Goal: Task Accomplishment & Management: Manage account settings

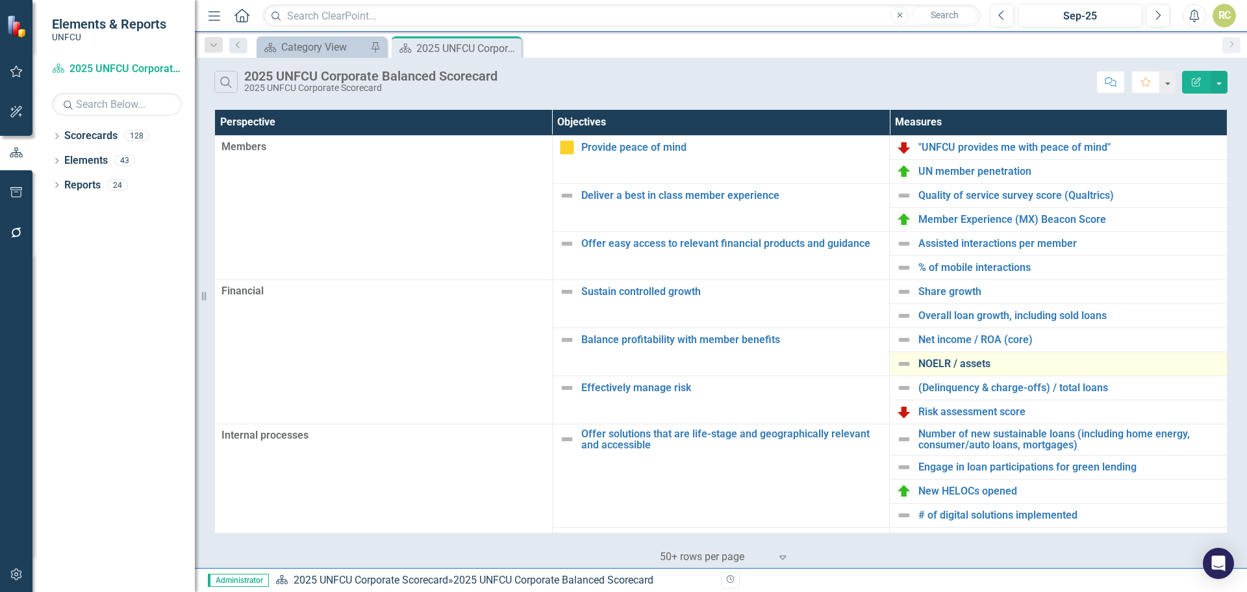
scroll to position [281, 0]
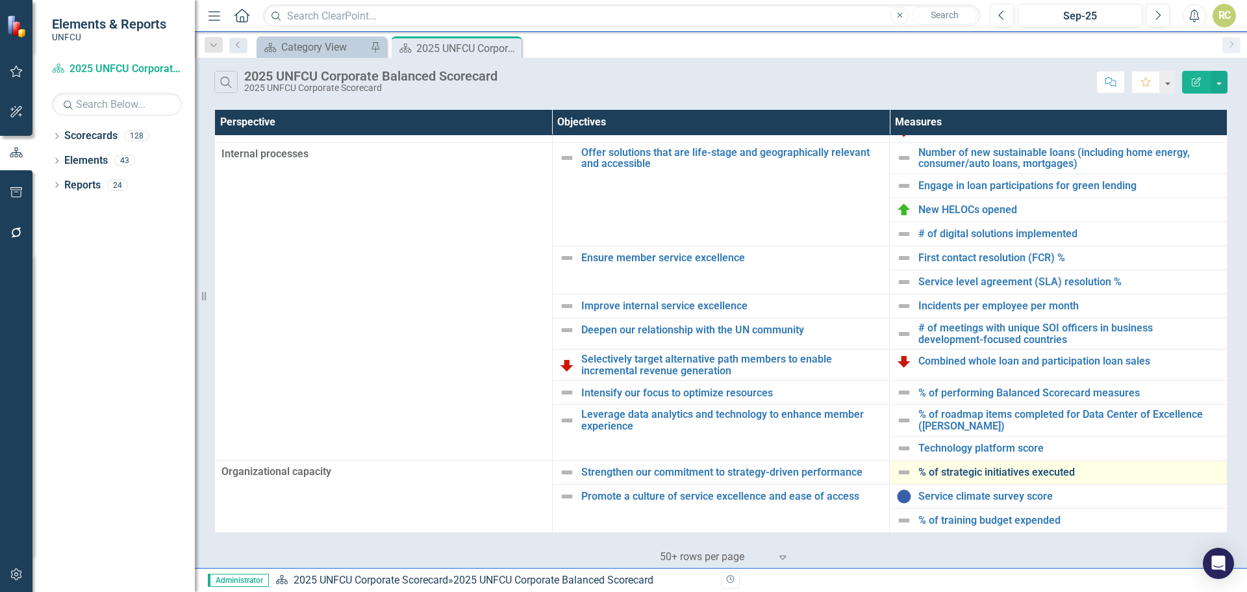
click at [980, 476] on link "% of strategic initiatives executed" at bounding box center [1070, 472] width 302 height 12
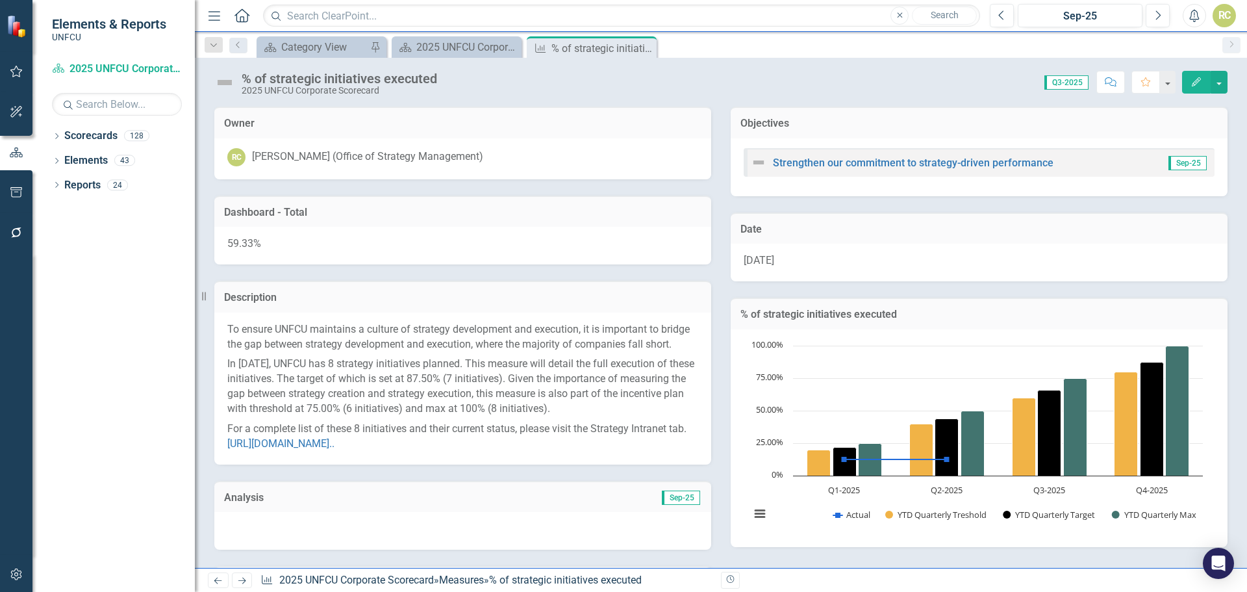
scroll to position [377, 0]
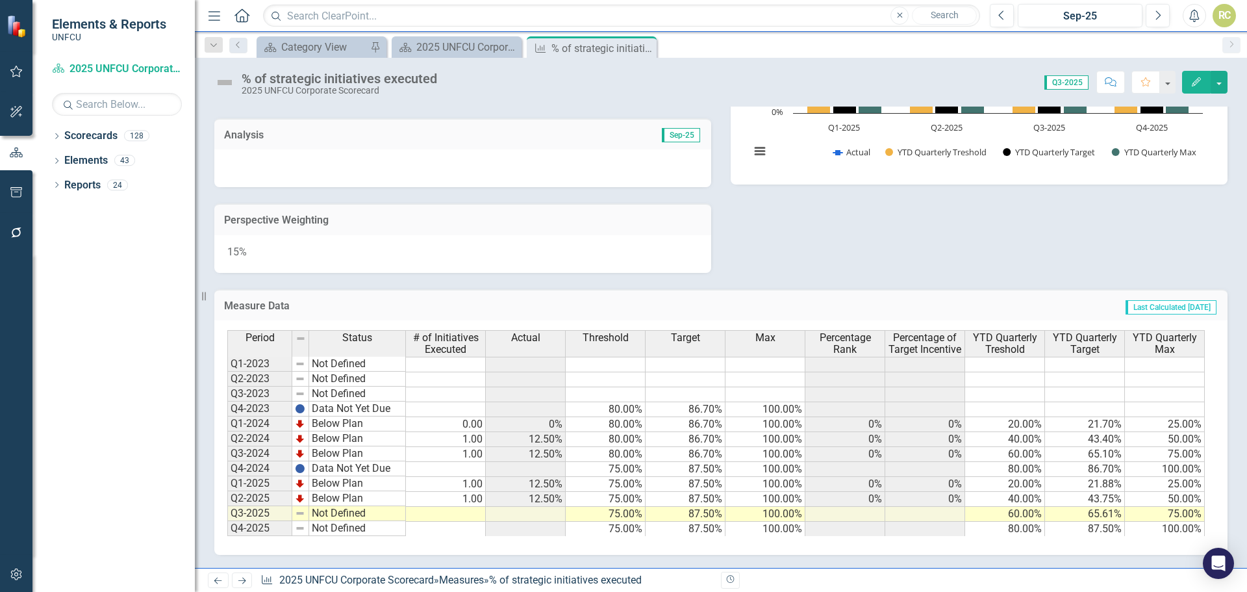
click at [465, 518] on td at bounding box center [446, 514] width 80 height 15
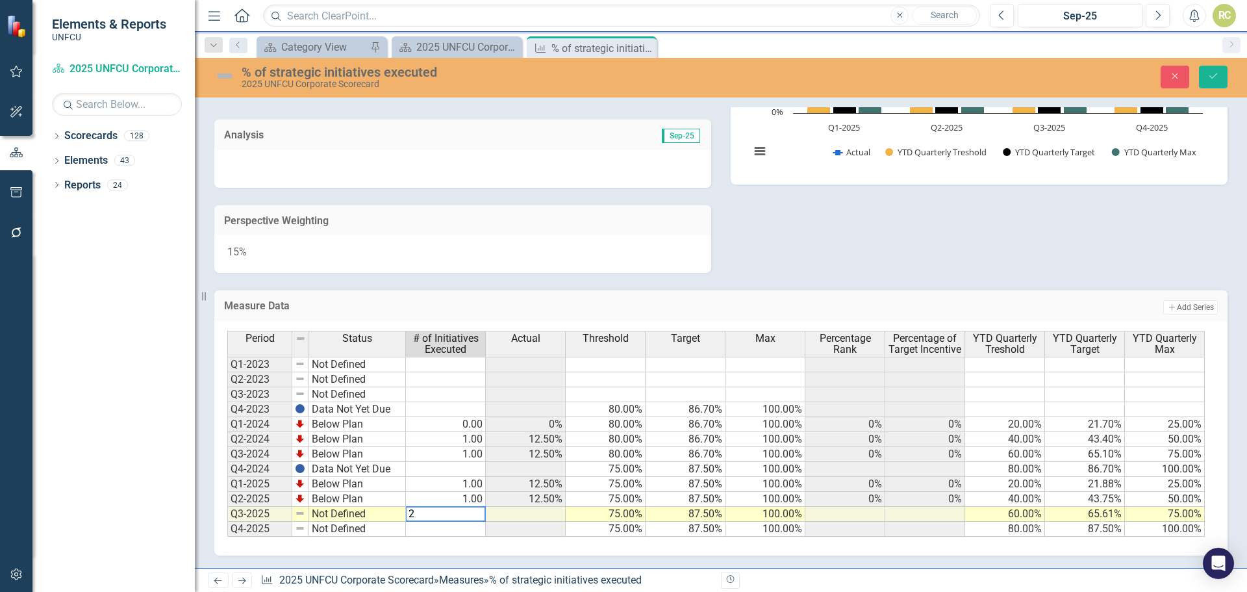
type textarea "2"
click at [538, 518] on td at bounding box center [526, 514] width 80 height 15
click at [1209, 79] on icon "Save" at bounding box center [1214, 75] width 12 height 9
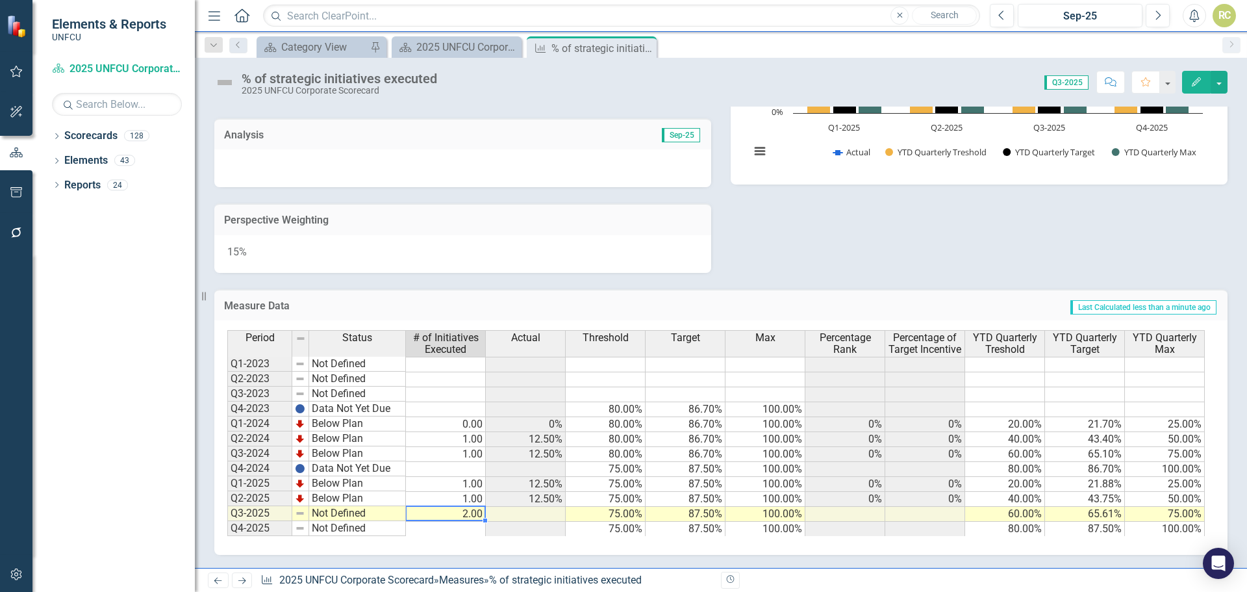
click at [477, 509] on td "2.00" at bounding box center [446, 514] width 80 height 15
click at [502, 514] on td at bounding box center [526, 514] width 80 height 15
click at [641, 45] on icon "Close" at bounding box center [644, 48] width 13 height 10
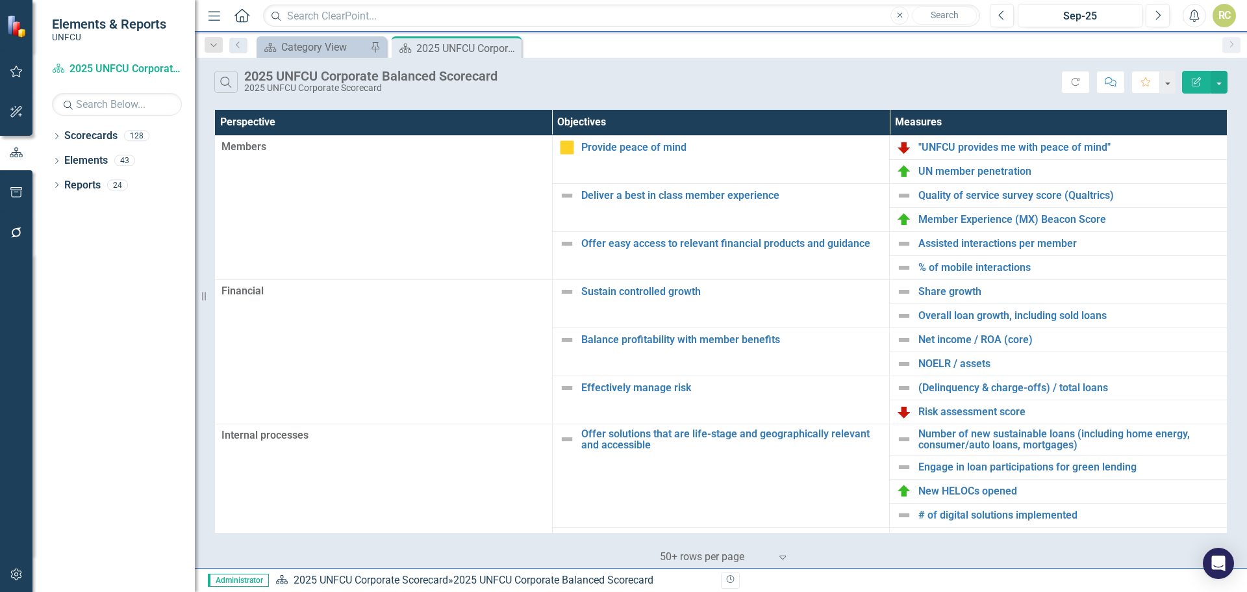
scroll to position [281, 0]
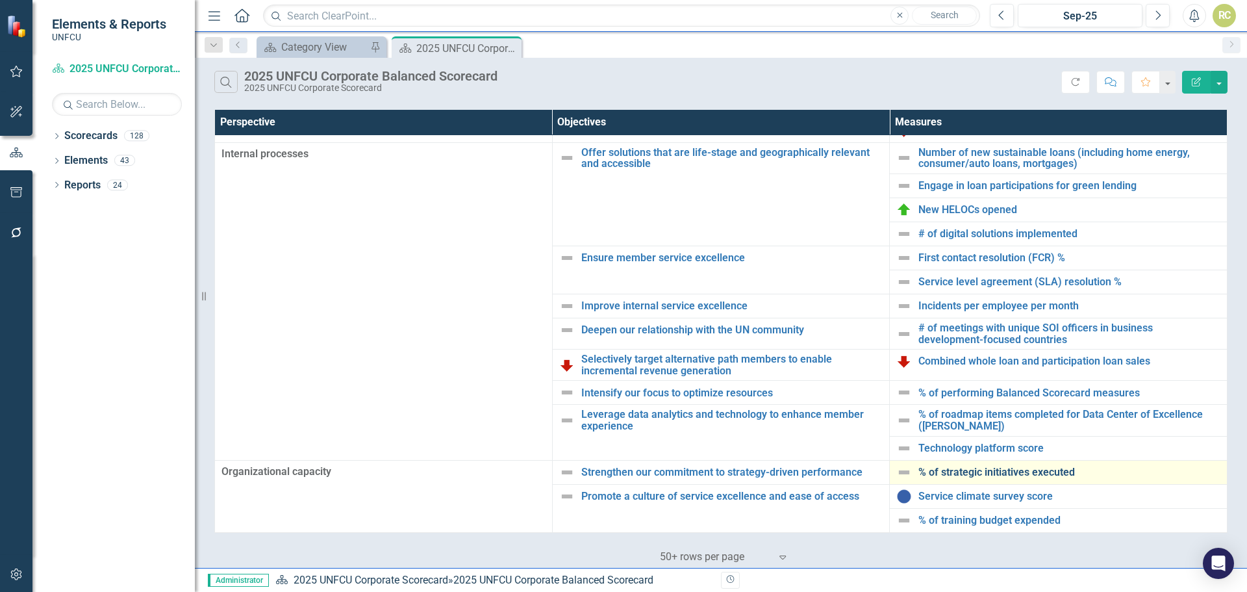
click at [955, 469] on link "% of strategic initiatives executed" at bounding box center [1070, 472] width 302 height 12
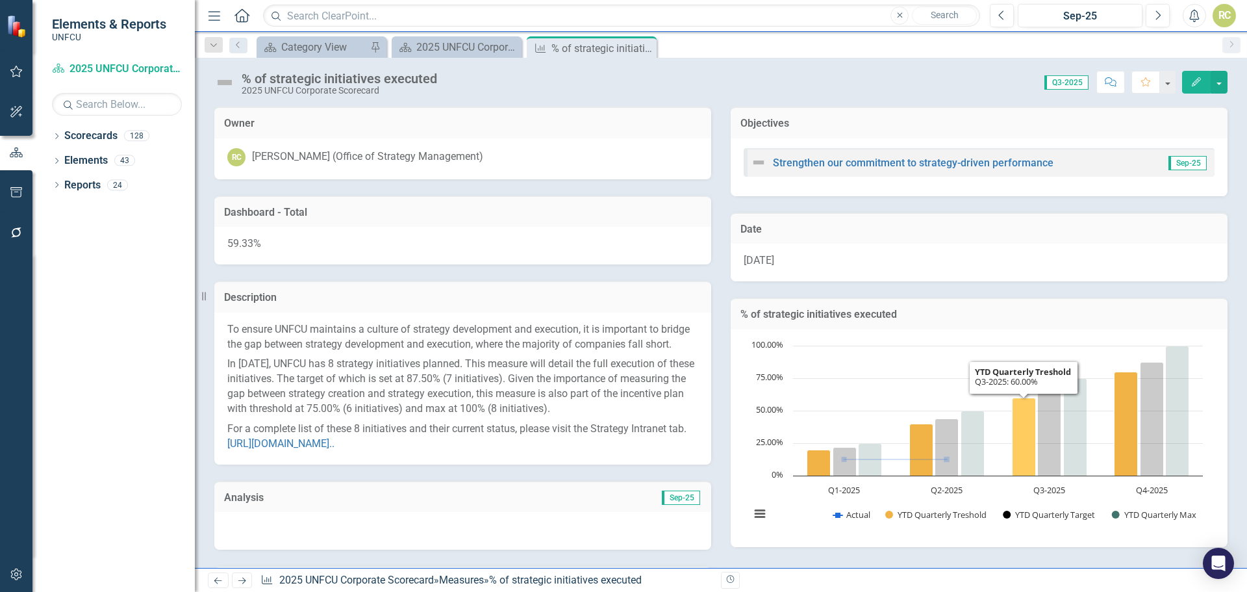
scroll to position [377, 0]
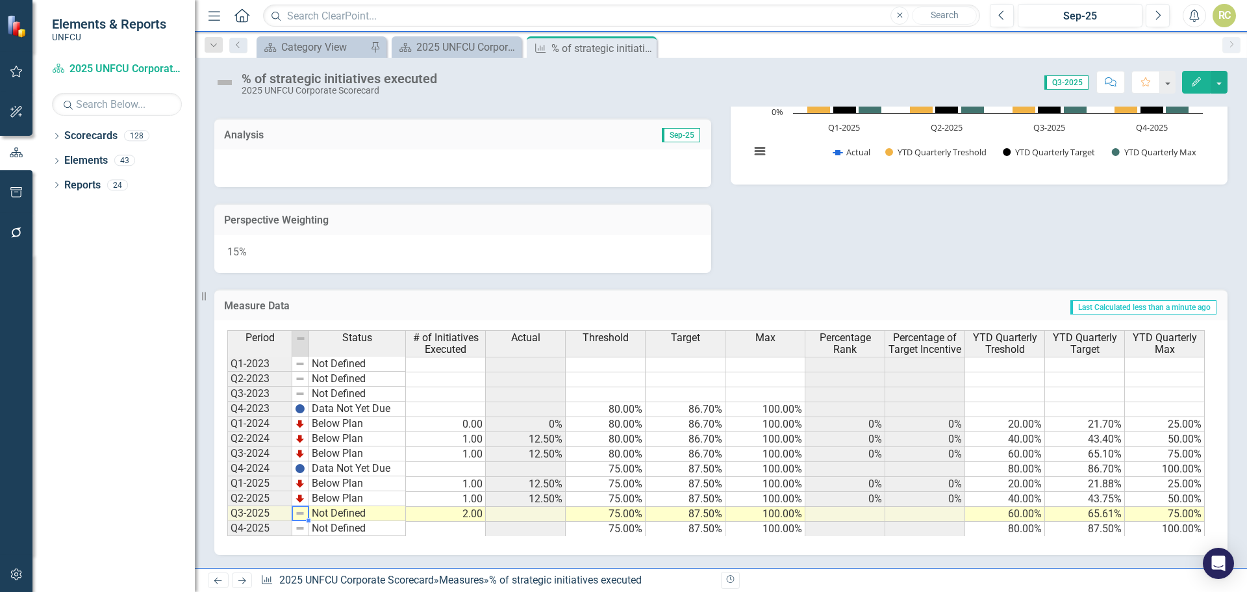
click at [301, 516] on img at bounding box center [300, 513] width 10 height 10
click at [325, 513] on td "Not Defined" at bounding box center [357, 513] width 97 height 15
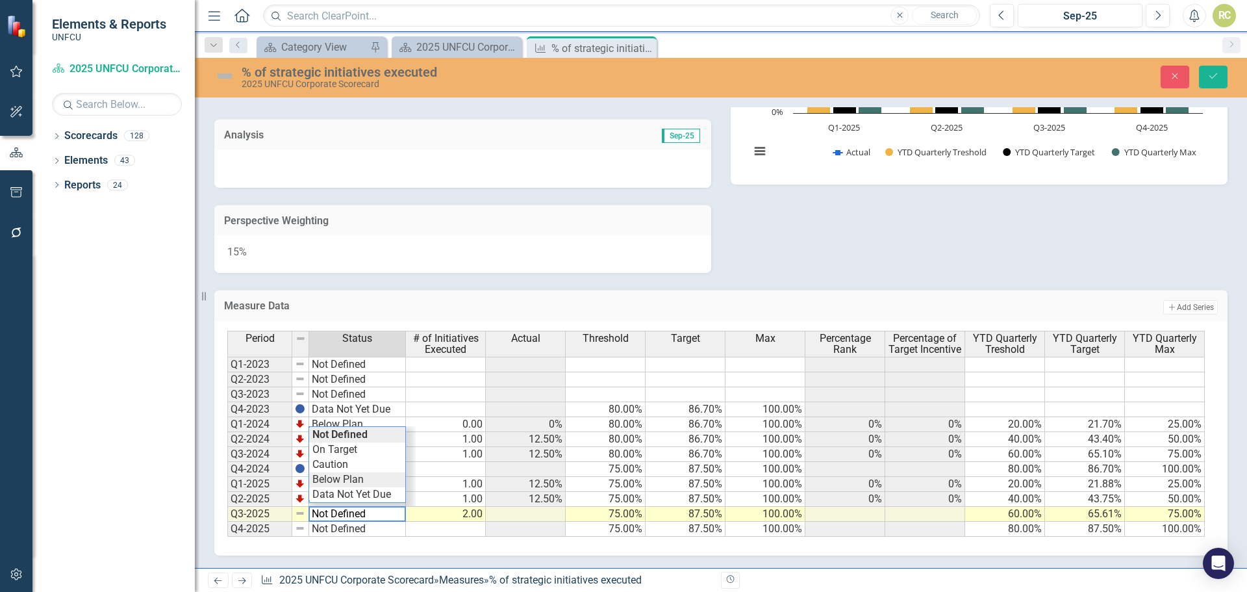
type textarea "Below Plan"
click at [339, 481] on div "Period Status # of Initiatives Executed Actual Threshold Target Max Percentage …" at bounding box center [716, 434] width 978 height 206
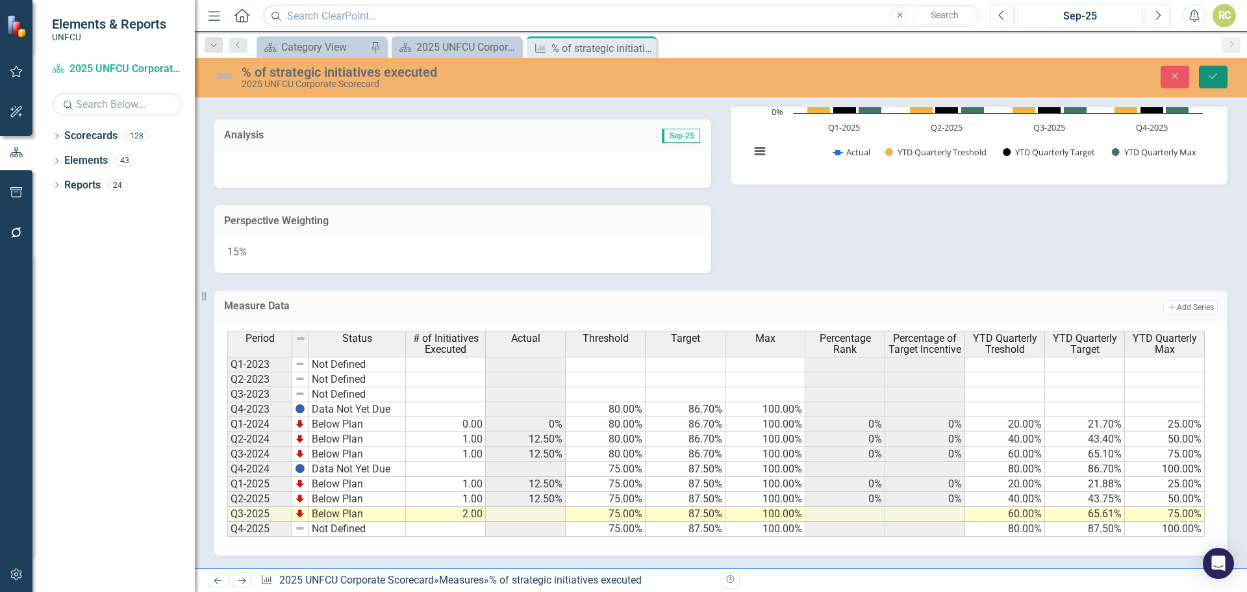
click at [1207, 82] on button "Save" at bounding box center [1213, 77] width 29 height 23
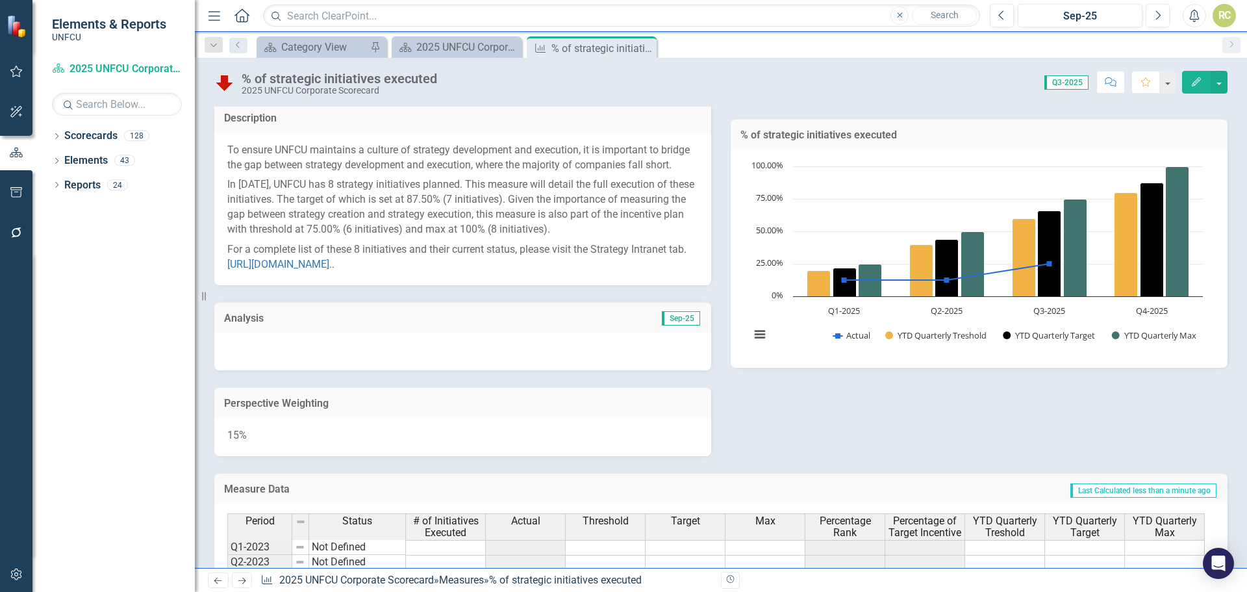
scroll to position [125, 0]
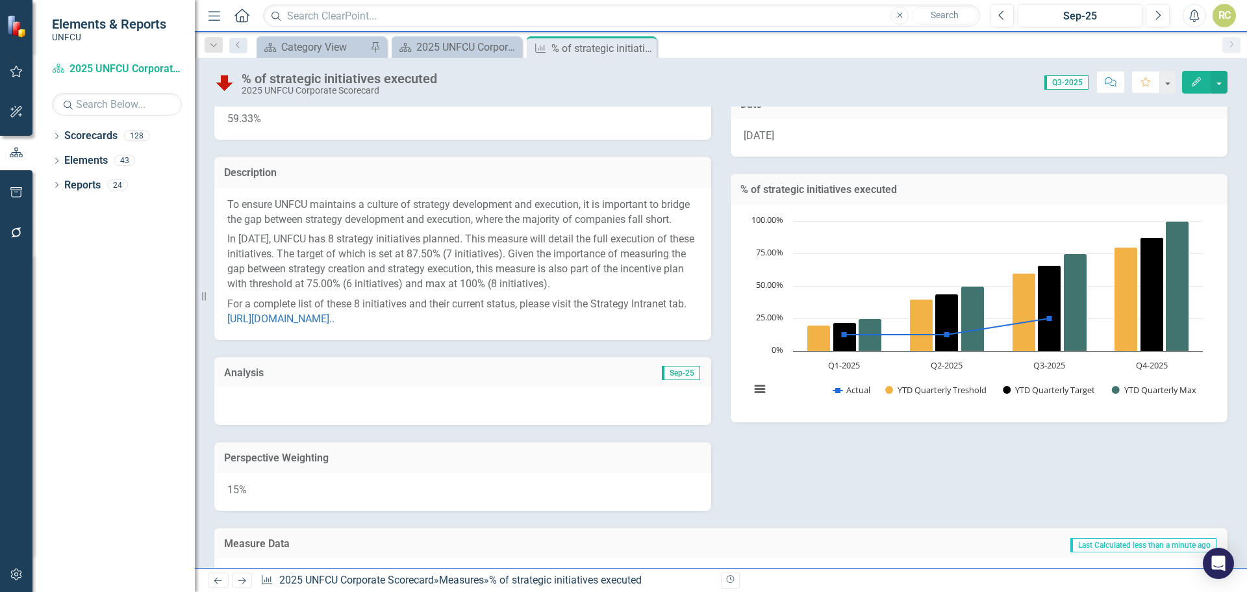
click at [1069, 81] on span "Q3-2025" at bounding box center [1067, 82] width 44 height 14
click at [1068, 85] on span "Q3-2025" at bounding box center [1067, 82] width 44 height 14
click at [678, 380] on span "Sep-25" at bounding box center [681, 373] width 38 height 14
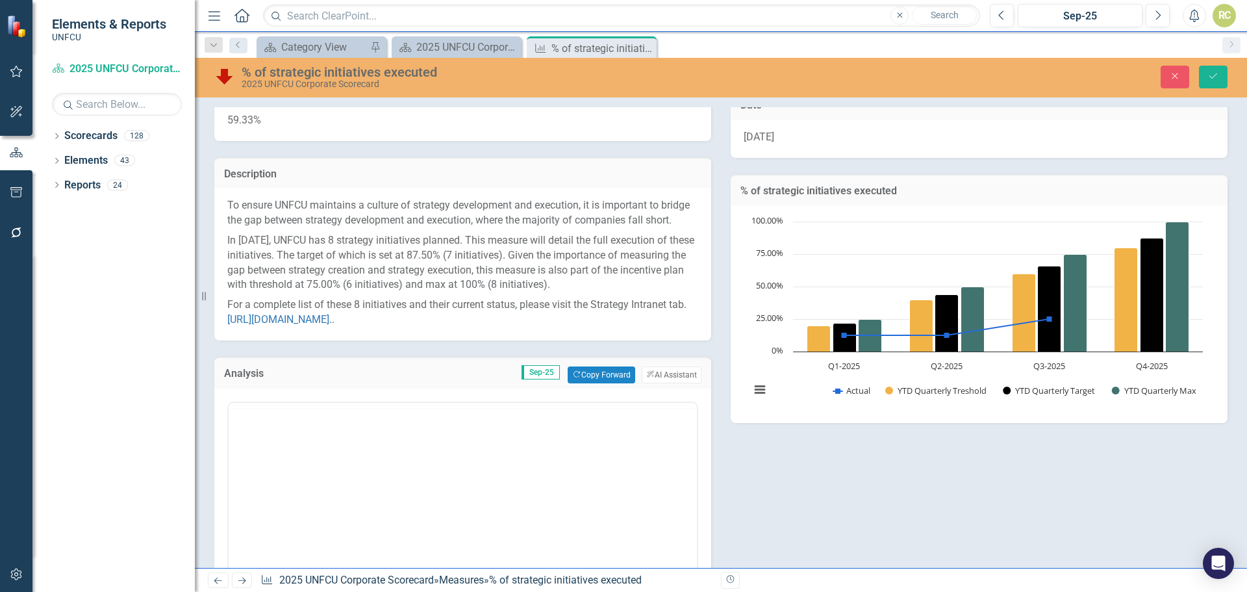
scroll to position [0, 0]
click at [542, 379] on span "Sep-25" at bounding box center [541, 372] width 38 height 14
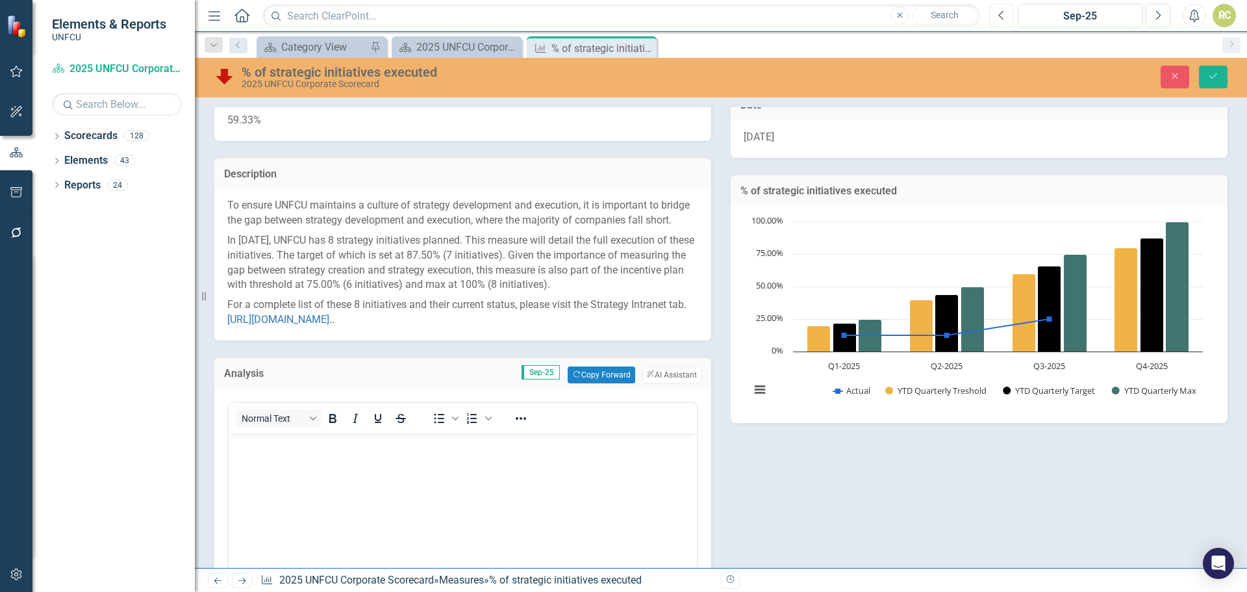
click at [1004, 14] on icon "Previous" at bounding box center [1001, 16] width 7 height 12
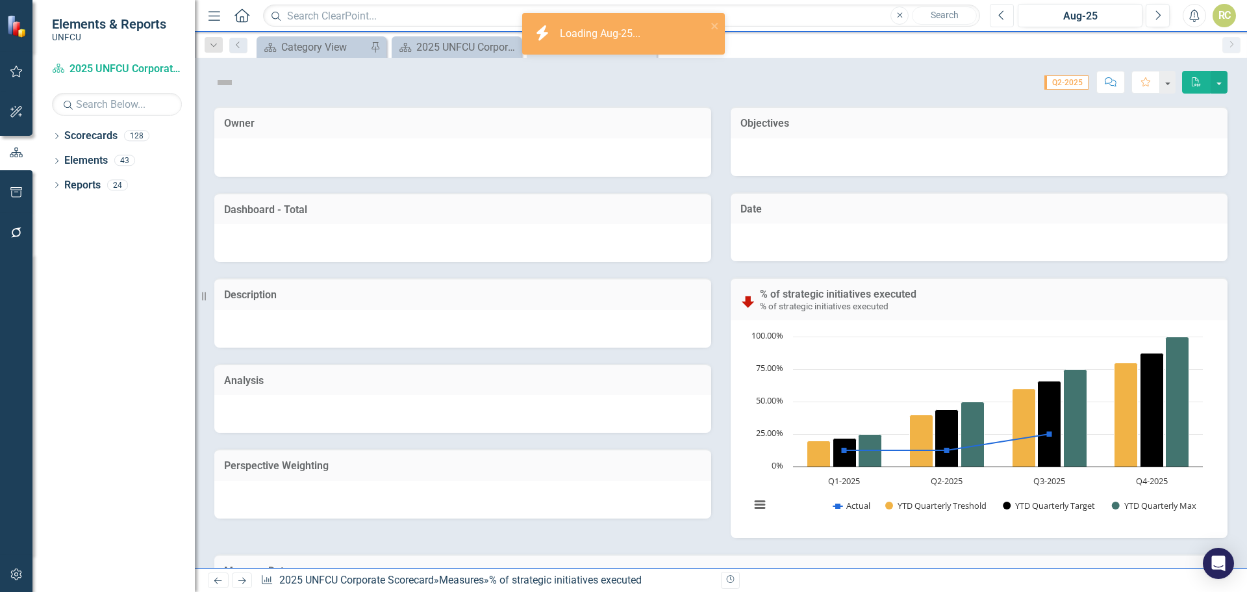
click at [1004, 14] on icon "Previous" at bounding box center [1001, 16] width 7 height 12
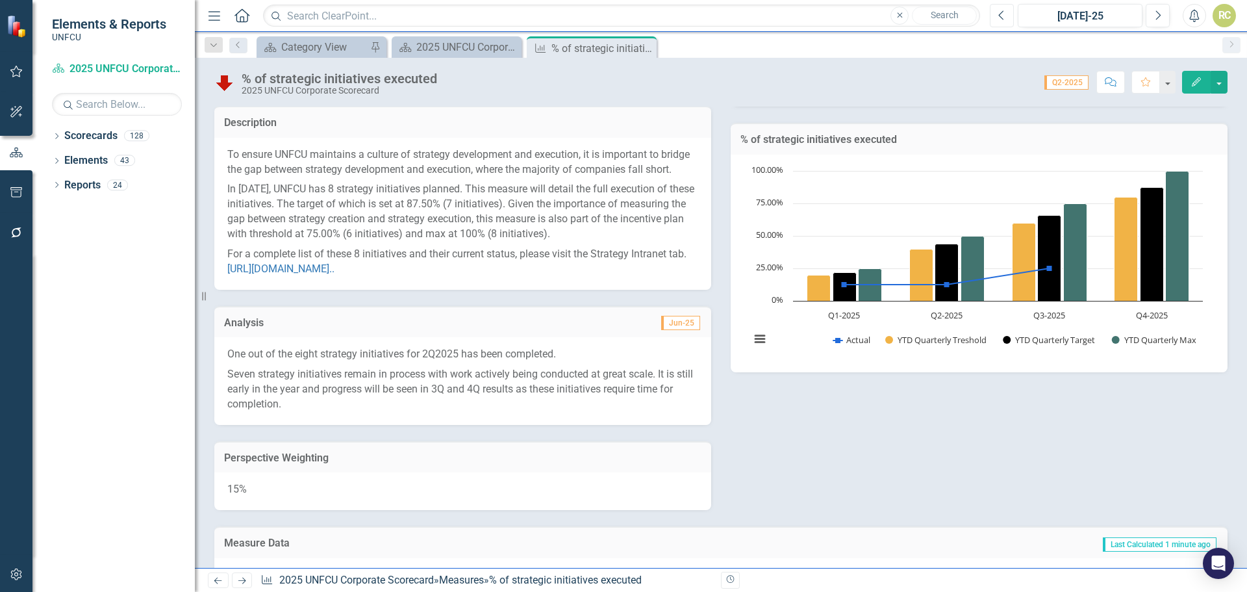
scroll to position [192, 0]
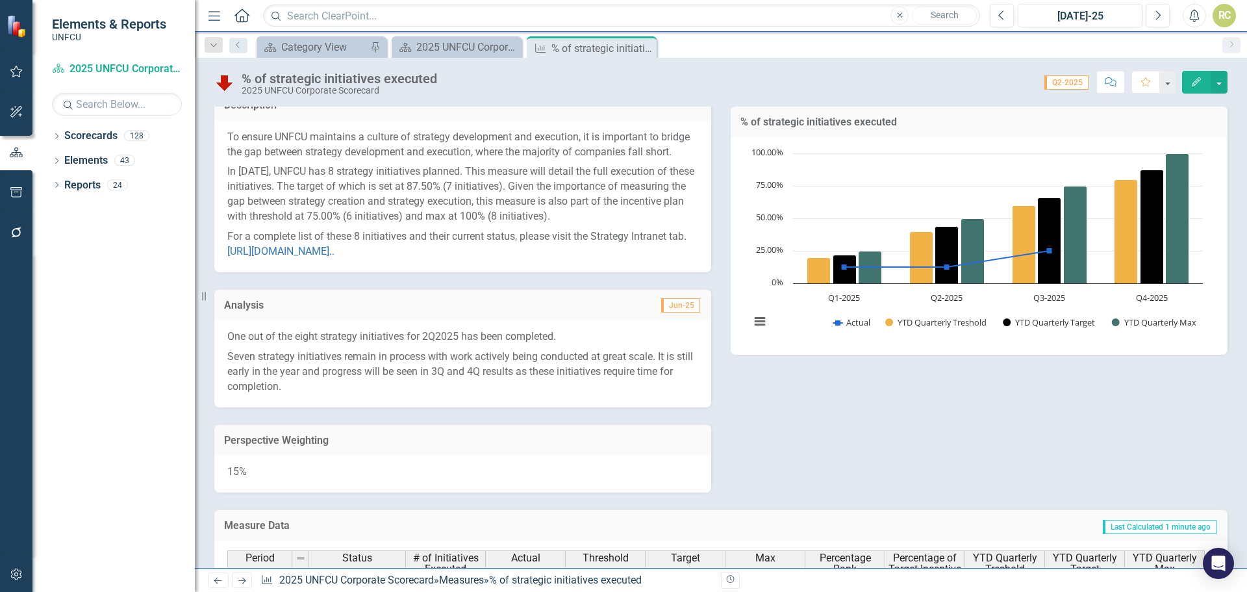
click at [236, 347] on p "One out of the eight strategy initiatives for 2Q2025 has been completed." at bounding box center [462, 338] width 471 height 18
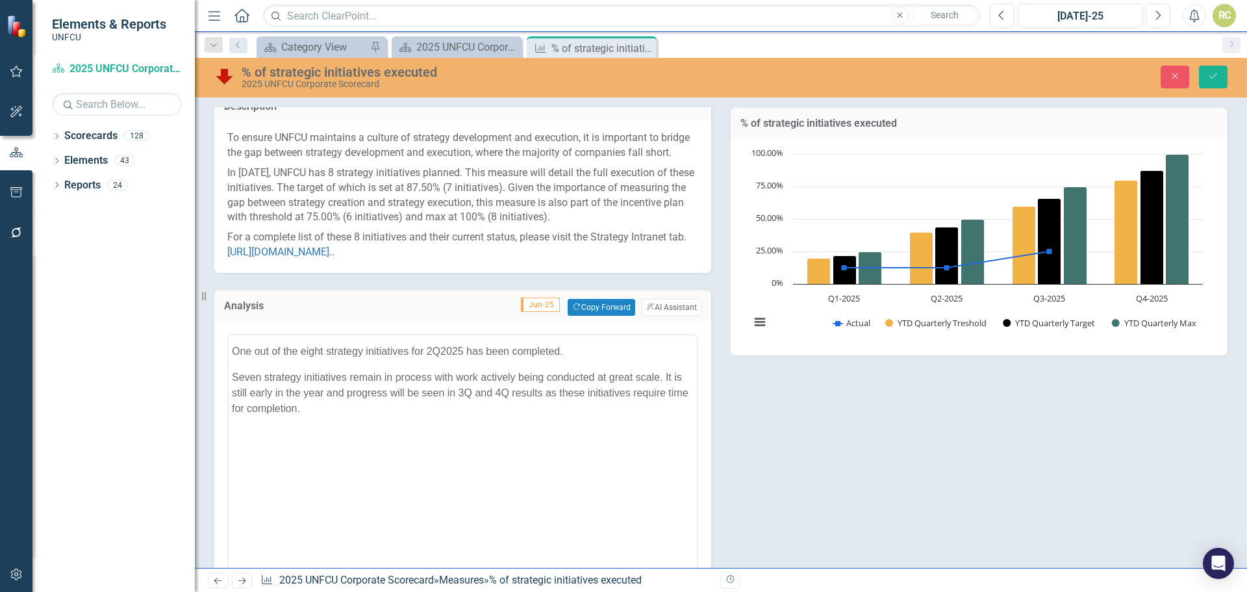
scroll to position [0, 0]
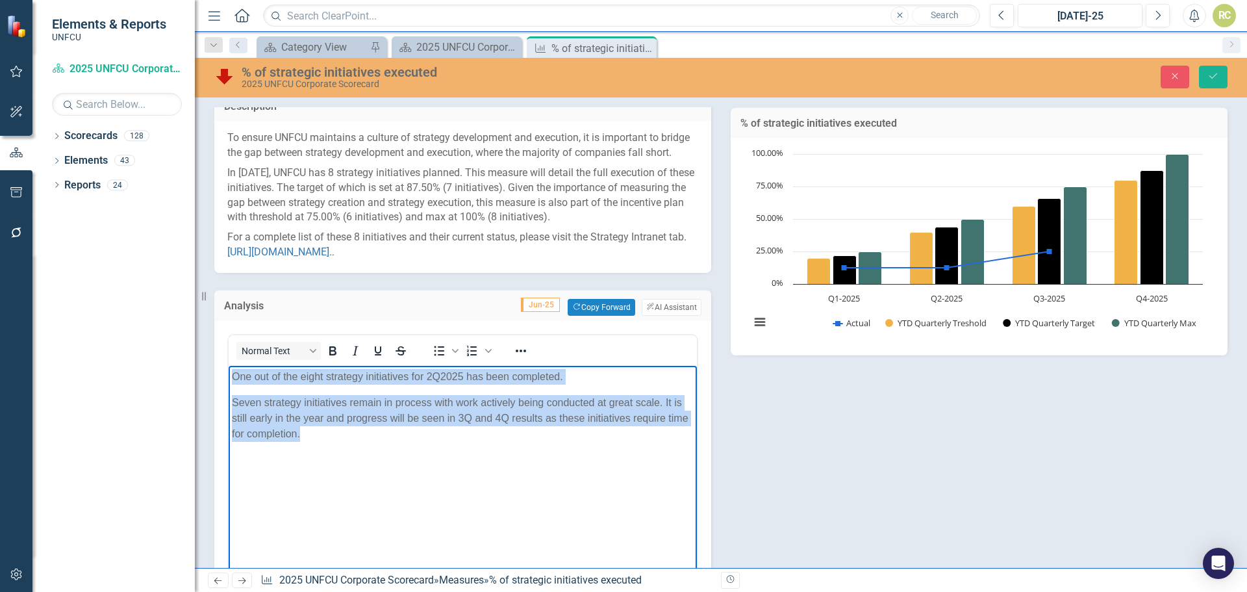
drag, startPoint x: 233, startPoint y: 374, endPoint x: 349, endPoint y: 445, distance: 135.6
click at [349, 445] on body "One out of the eight strategy initiatives for 2Q2025 has been completed. Seven …" at bounding box center [463, 462] width 468 height 195
copy body "One out of the eight strategy initiatives for 2Q2025 has been completed. Seven …"
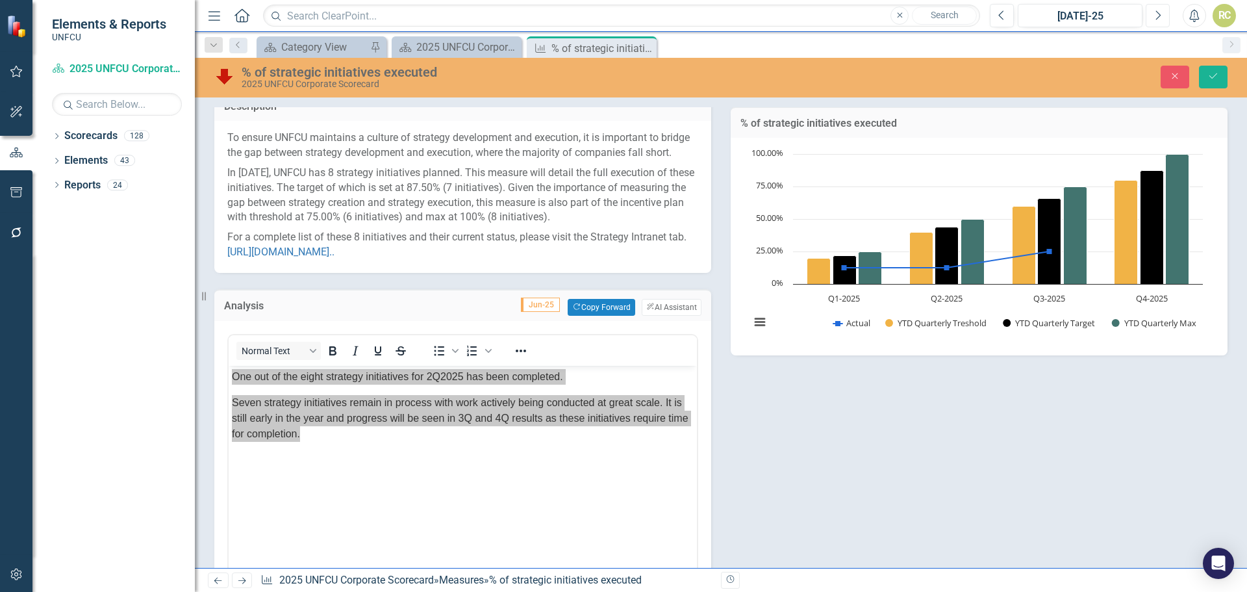
click at [1159, 14] on icon "Next" at bounding box center [1157, 16] width 7 height 12
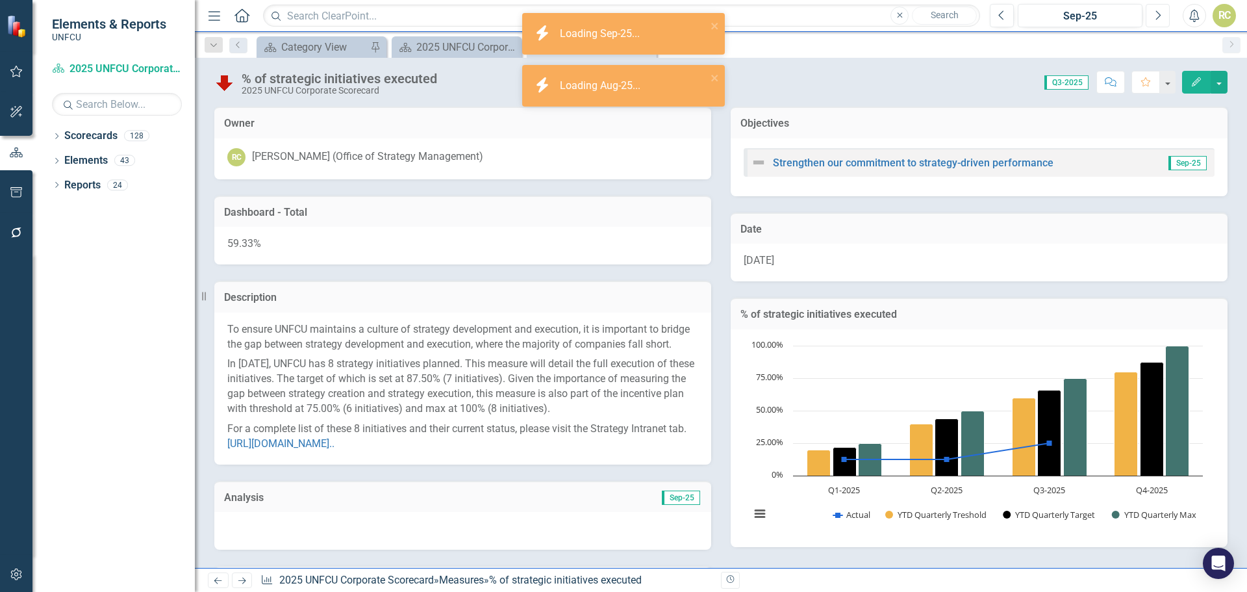
scroll to position [377, 0]
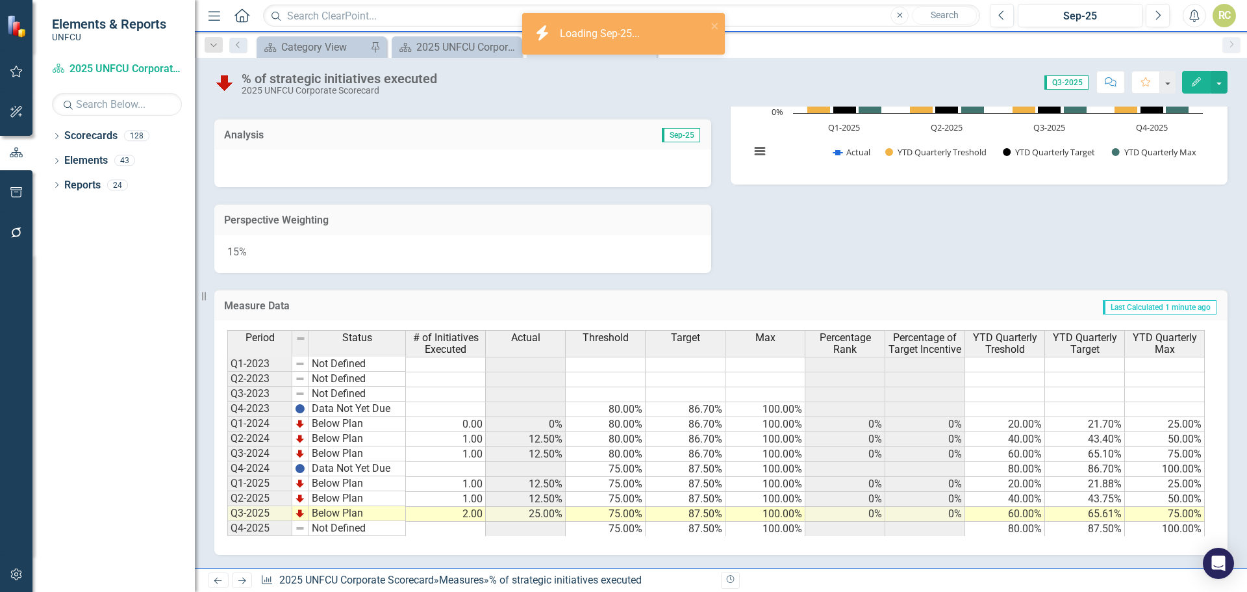
click at [294, 169] on div at bounding box center [462, 168] width 497 height 38
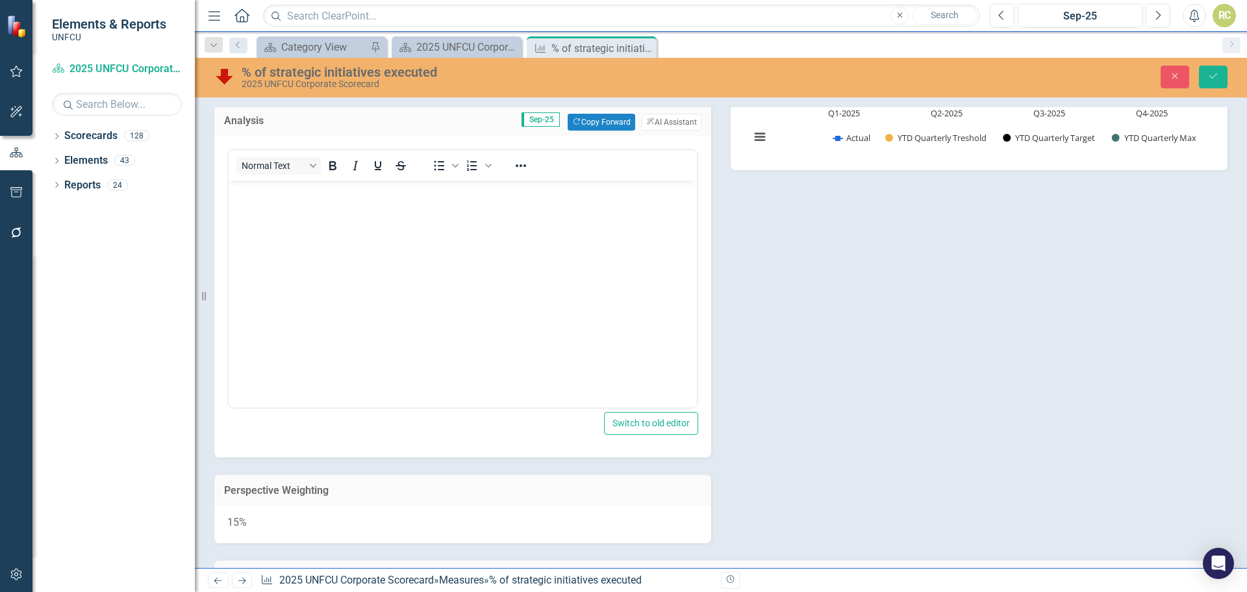
scroll to position [0, 0]
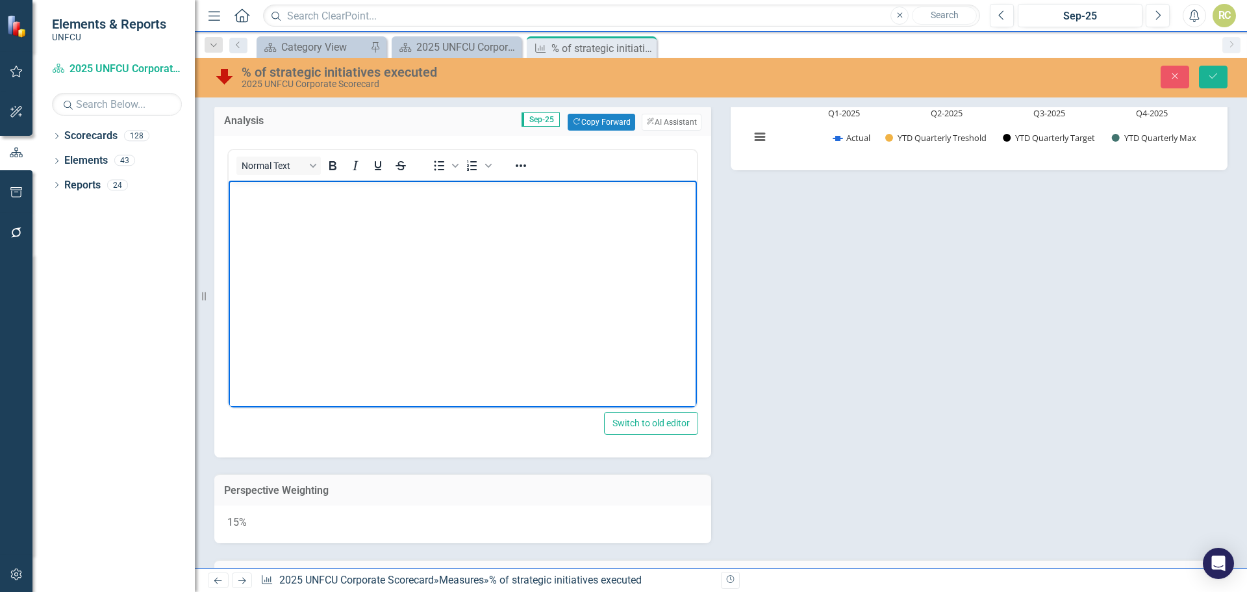
click at [272, 238] on body "Rich Text Area. Press ALT-0 for help." at bounding box center [463, 277] width 468 height 195
paste body "Rich Text Area. Press ALT-0 for help."
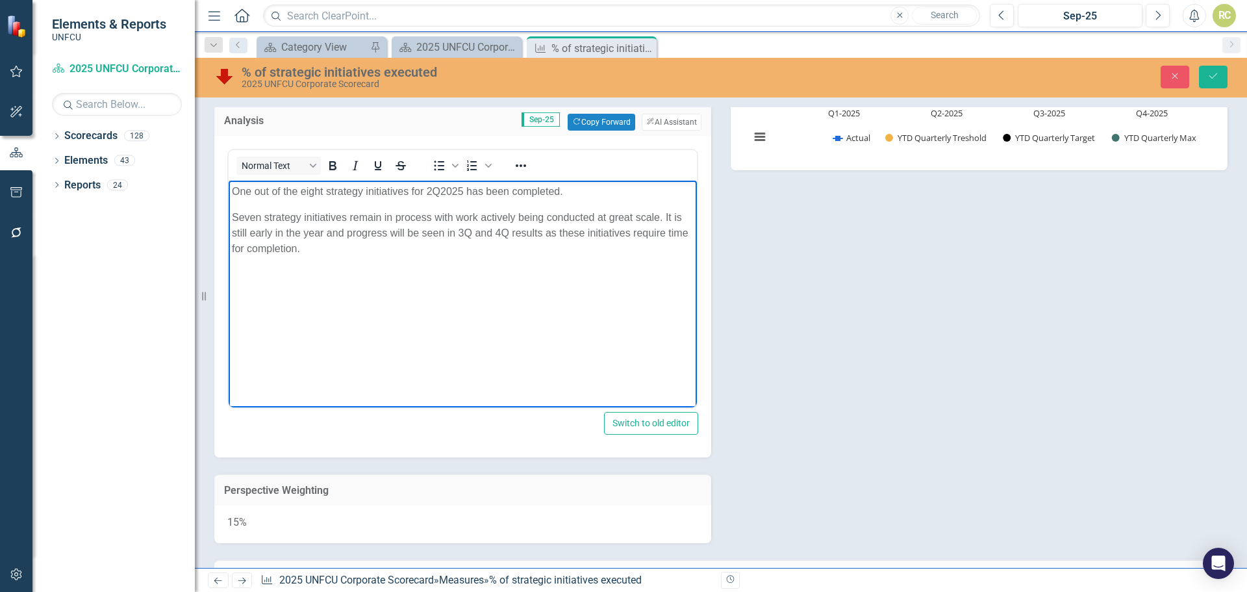
click at [249, 193] on p "One out of the eight strategy initiatives for 2Q2025 has been completed." at bounding box center [463, 191] width 462 height 16
click at [434, 190] on p "Two out of the eight strategy initiatives for 2Q2025 has been completed." at bounding box center [463, 191] width 462 height 16
click at [481, 193] on p "Two out of the eight strategy initiatives for 3Q2025 has been completed." at bounding box center [463, 191] width 462 height 16
drag, startPoint x: 260, startPoint y: 217, endPoint x: 274, endPoint y: 253, distance: 38.2
click at [262, 219] on p "Seven strategy initiatives remain in process with work actively being conducted…" at bounding box center [463, 232] width 462 height 47
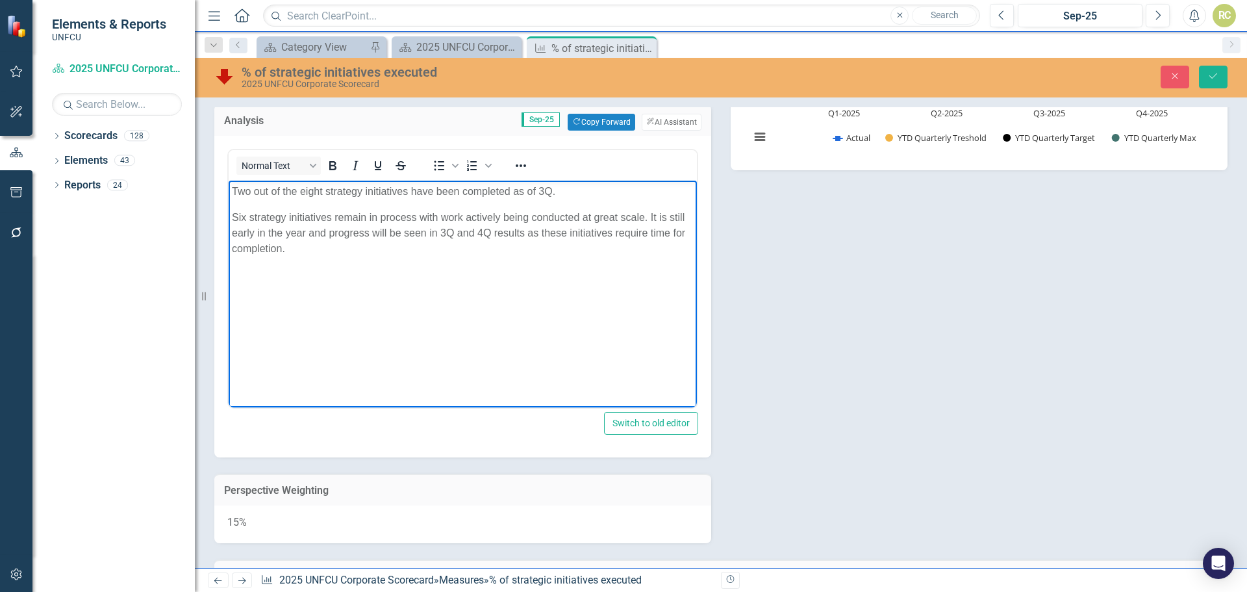
click at [473, 230] on p "Six strategy initiatives remain in process with work actively being conducted a…" at bounding box center [463, 232] width 462 height 47
